Goal: Information Seeking & Learning: Check status

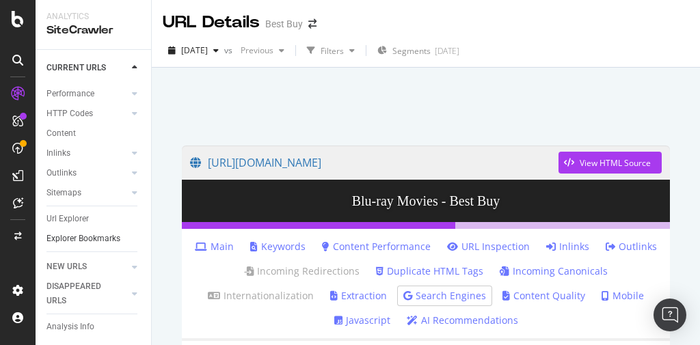
scroll to position [127, 0]
click at [74, 212] on div "Url Explorer" at bounding box center [67, 219] width 42 height 14
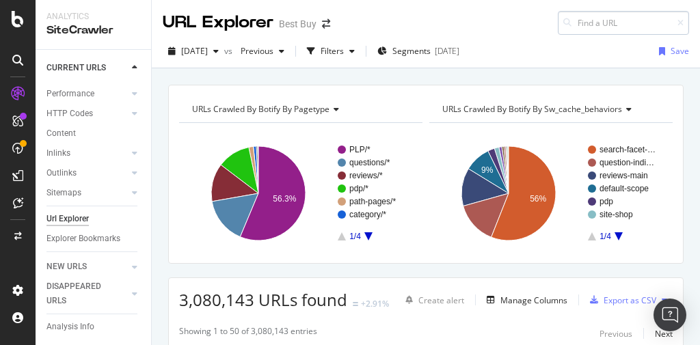
click at [600, 25] on input at bounding box center [623, 23] width 131 height 24
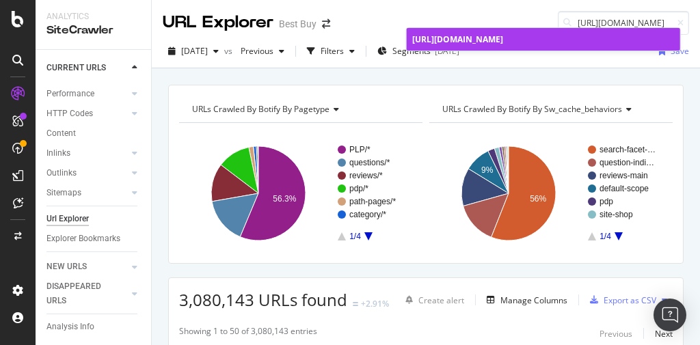
type input "[URL][DOMAIN_NAME]"
click at [477, 44] on span "[URL][DOMAIN_NAME]" at bounding box center [457, 40] width 91 height 12
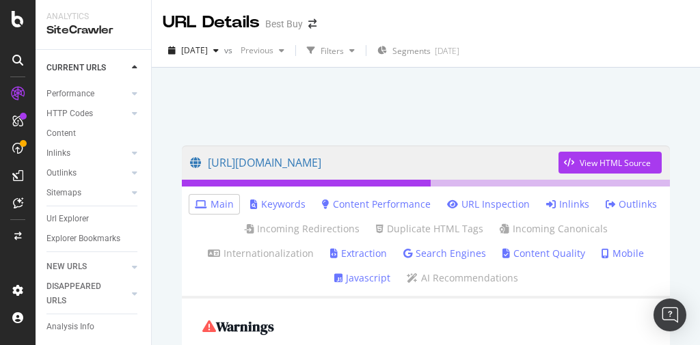
click at [559, 206] on link "Inlinks" at bounding box center [567, 205] width 43 height 14
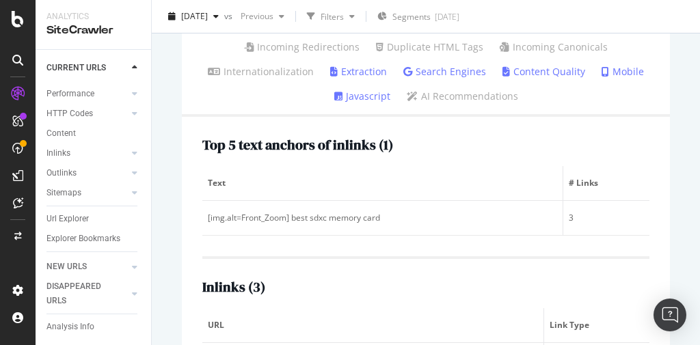
scroll to position [331, 0]
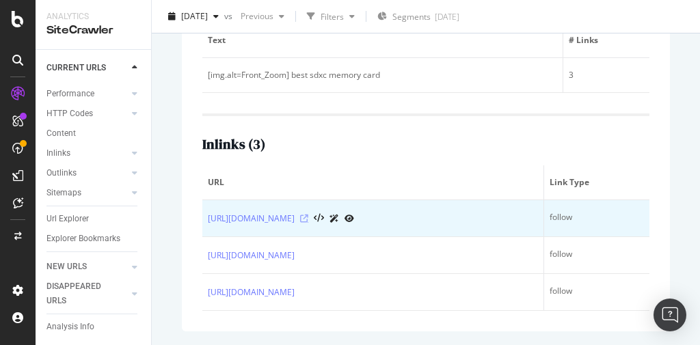
click at [308, 215] on icon at bounding box center [304, 219] width 8 height 8
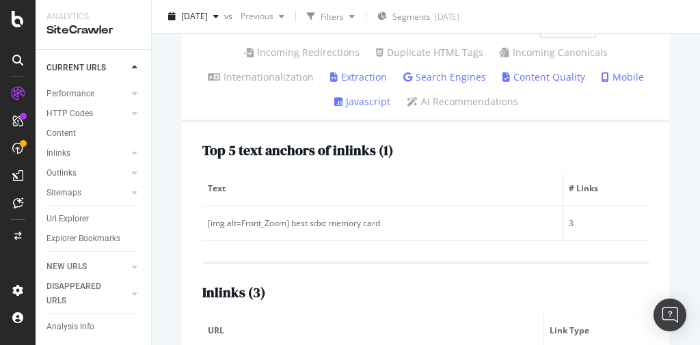
scroll to position [0, 0]
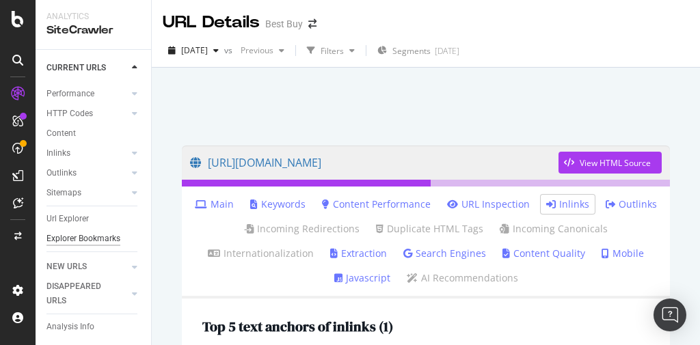
click at [77, 236] on div "Explorer Bookmarks" at bounding box center [83, 239] width 74 height 14
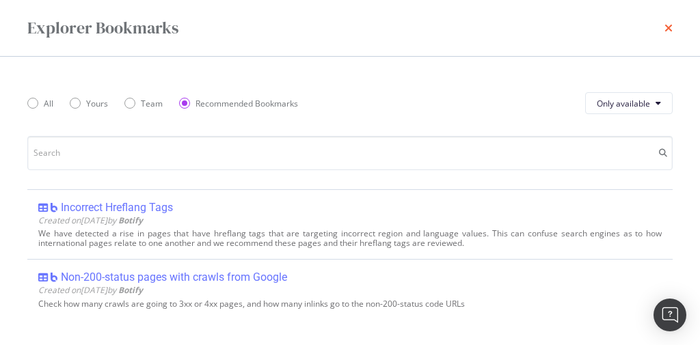
click at [666, 27] on icon "times" at bounding box center [669, 28] width 8 height 11
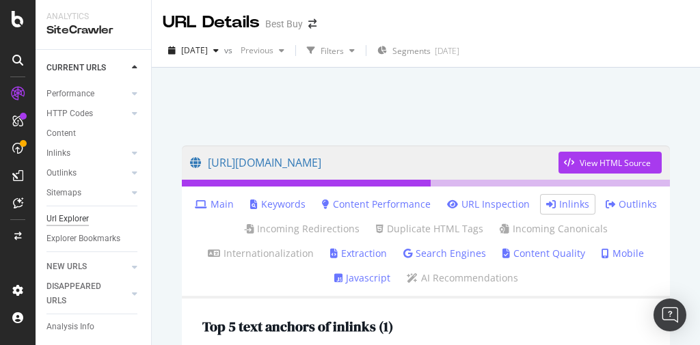
click at [57, 212] on div "Url Explorer" at bounding box center [67, 219] width 42 height 14
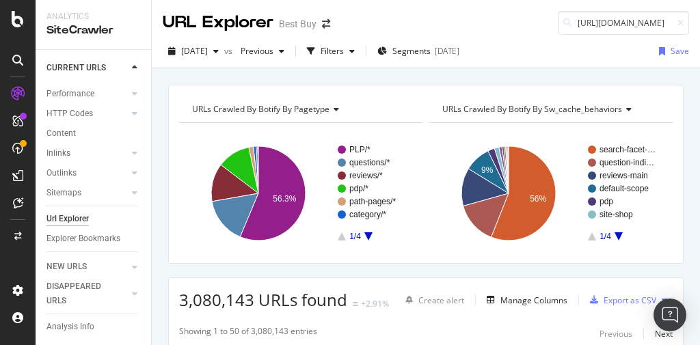
scroll to position [0, 117]
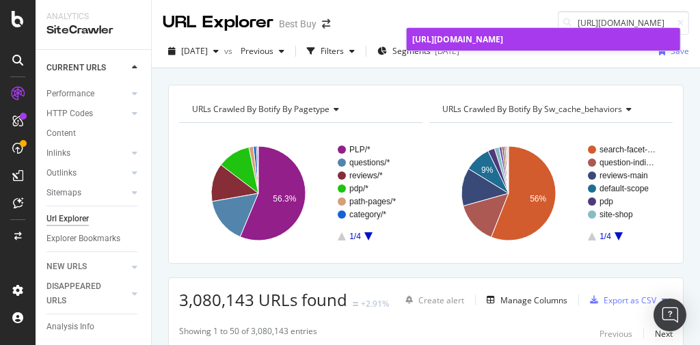
type input "[URL][DOMAIN_NAME]"
click at [503, 40] on span "[URL][DOMAIN_NAME]" at bounding box center [457, 40] width 91 height 12
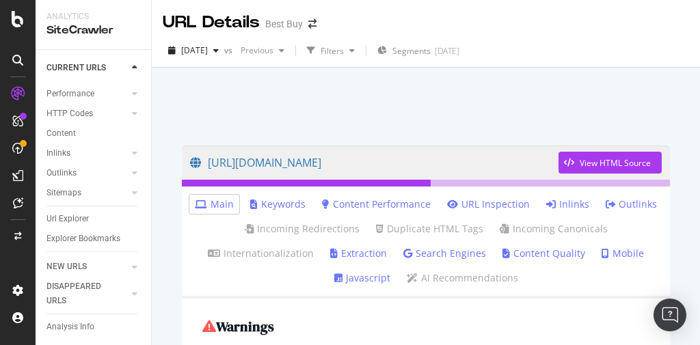
click at [561, 204] on link "Inlinks" at bounding box center [567, 205] width 43 height 14
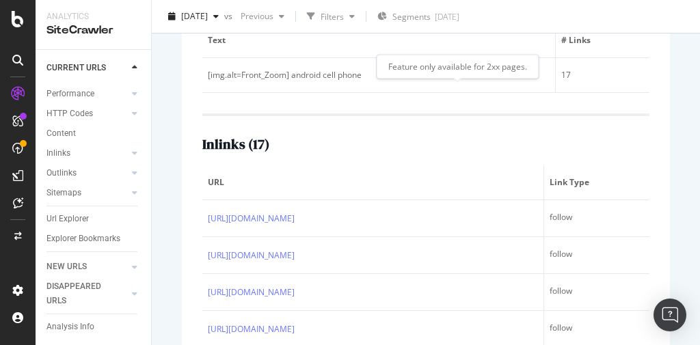
scroll to position [328, 0]
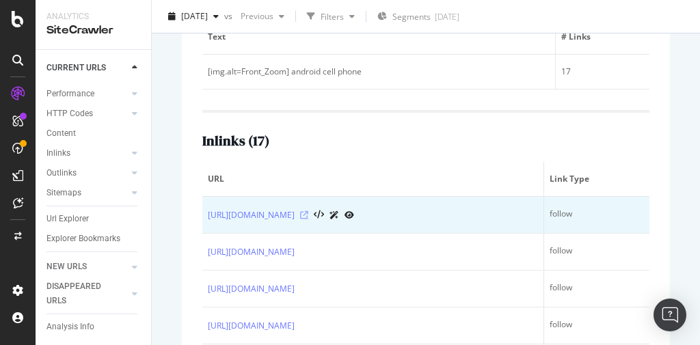
click at [308, 215] on icon at bounding box center [304, 215] width 8 height 8
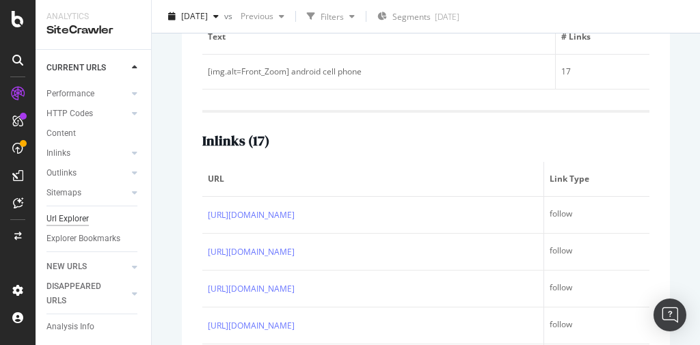
click at [71, 212] on div "Url Explorer" at bounding box center [67, 219] width 42 height 14
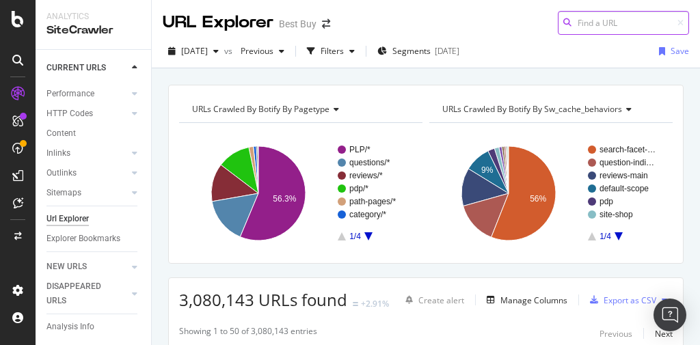
click at [592, 25] on input at bounding box center [623, 23] width 131 height 24
paste input "[URL][DOMAIN_NAME]"
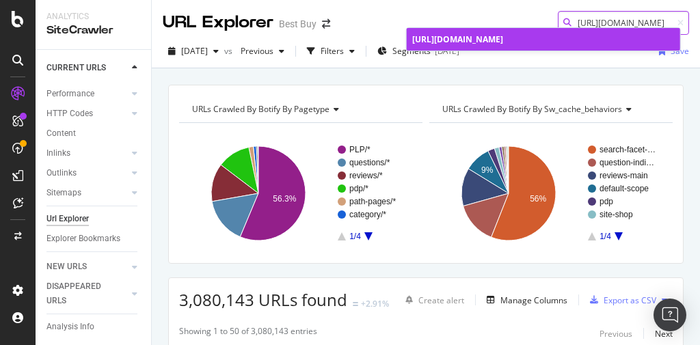
type input "[URL][DOMAIN_NAME]"
click at [487, 42] on span "[URL][DOMAIN_NAME]" at bounding box center [457, 40] width 91 height 12
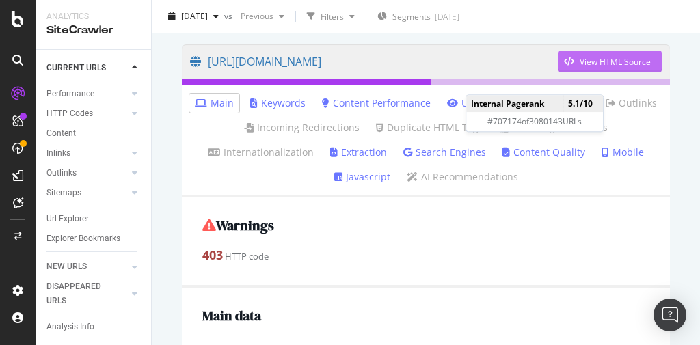
scroll to position [55, 0]
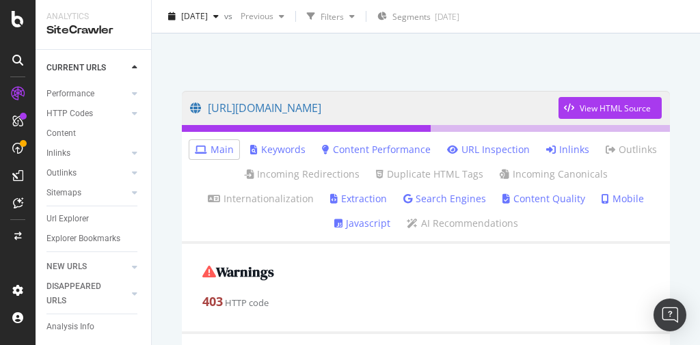
click at [559, 152] on link "Inlinks" at bounding box center [567, 150] width 43 height 14
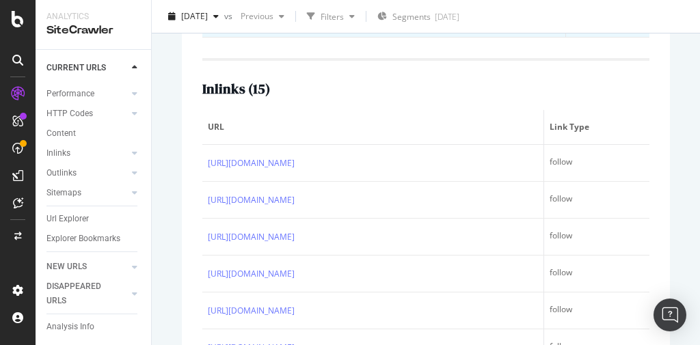
scroll to position [383, 0]
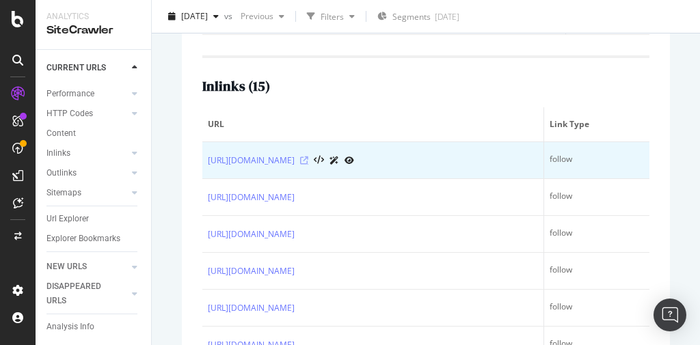
click at [308, 160] on icon at bounding box center [304, 161] width 8 height 8
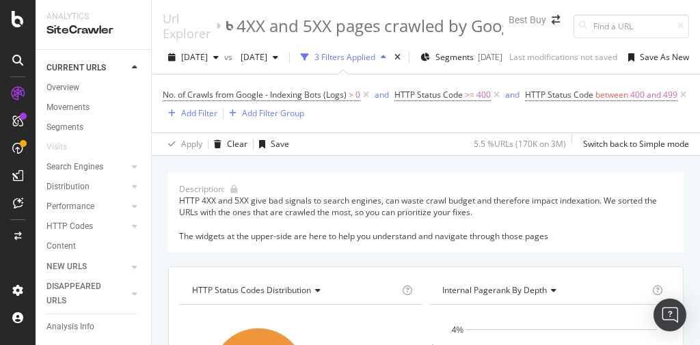
scroll to position [1954, 0]
